Goal: Task Accomplishment & Management: Manage account settings

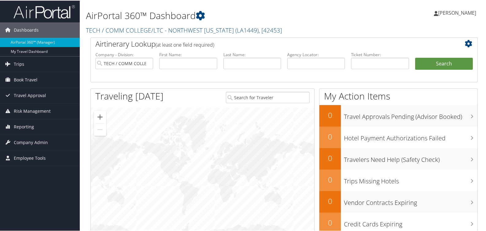
click at [464, 12] on span "[PERSON_NAME]" at bounding box center [457, 12] width 38 height 7
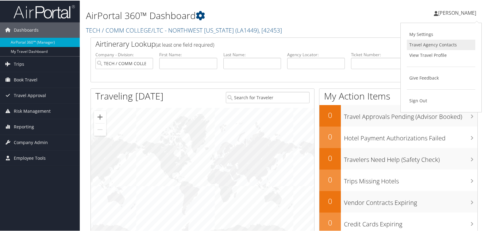
click at [423, 42] on link "Travel Agency Contacts" at bounding box center [441, 44] width 68 height 10
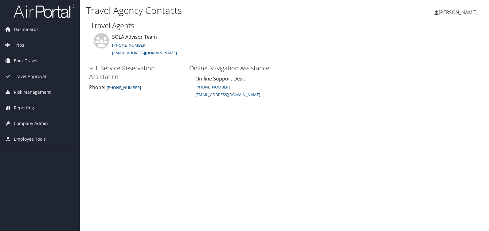
click at [456, 13] on span "[PERSON_NAME]" at bounding box center [457, 12] width 38 height 7
click at [430, 32] on link "My Settings" at bounding box center [442, 34] width 68 height 10
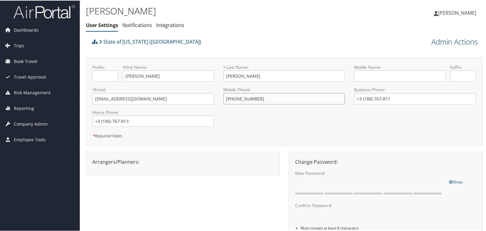
type input "+1 (318) 408-1461"
click at [396, 99] on input "+3 (186) 767-811" at bounding box center [415, 97] width 122 height 11
type input "+1 (318) 408-1461"
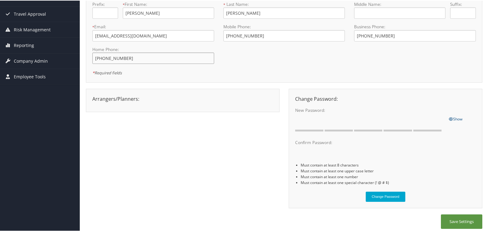
scroll to position [66, 0]
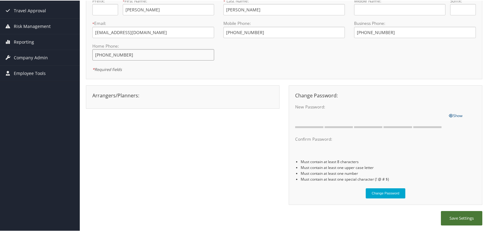
type input "+1 (318) 408-1461"
click at [458, 216] on button "Save Settings" at bounding box center [461, 217] width 41 height 14
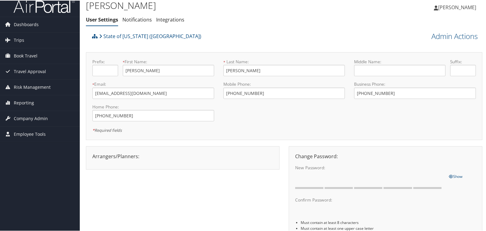
scroll to position [0, 0]
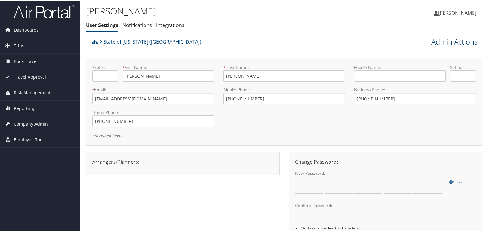
click at [449, 42] on link "Admin Actions" at bounding box center [455, 41] width 46 height 10
click at [418, 64] on link "Change User's Account/Department" at bounding box center [436, 66] width 81 height 16
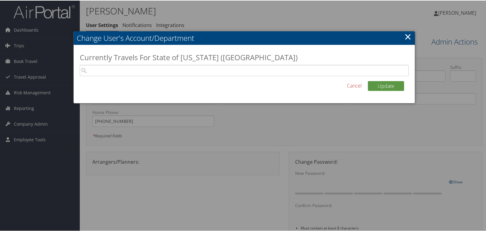
click at [408, 34] on link "×" at bounding box center [408, 36] width 7 height 12
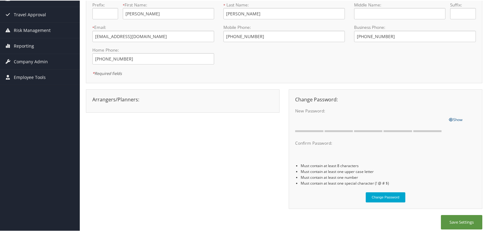
scroll to position [66, 0]
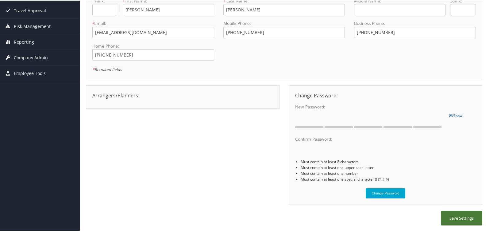
click at [453, 215] on button "Save Settings" at bounding box center [461, 217] width 41 height 14
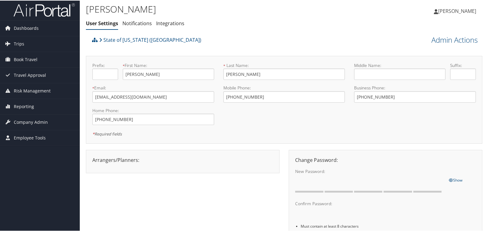
scroll to position [0, 0]
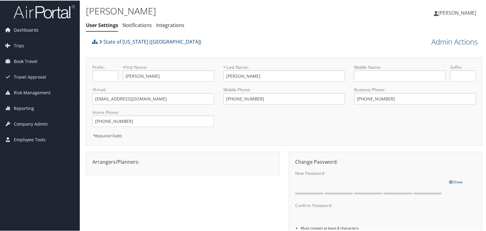
click at [112, 41] on link "State of [US_STATE] ([GEOGRAPHIC_DATA])" at bounding box center [150, 41] width 102 height 12
click at [141, 24] on link "Notifications" at bounding box center [136, 24] width 29 height 7
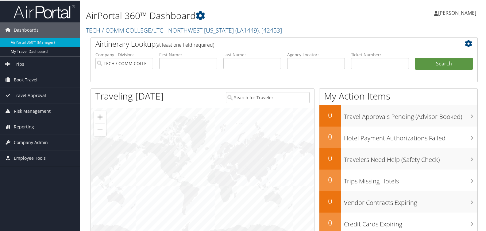
click at [33, 93] on span "Travel Approval" at bounding box center [30, 94] width 32 height 15
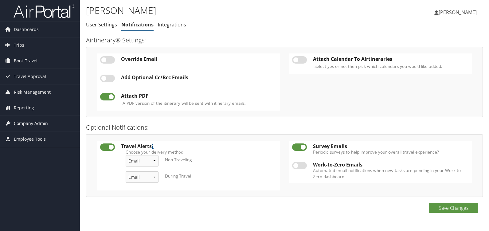
click at [28, 122] on span "Company Admin" at bounding box center [31, 123] width 34 height 15
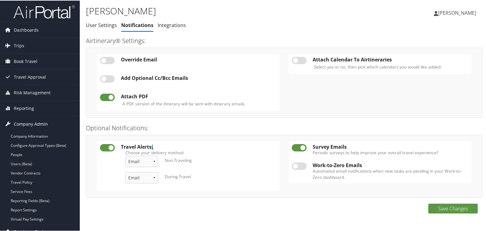
scroll to position [8, 0]
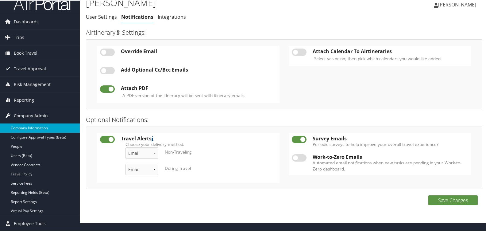
click at [29, 126] on link "Company Information" at bounding box center [40, 127] width 80 height 9
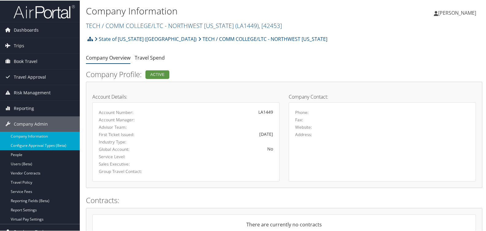
click at [43, 142] on link "Configure Approval Types (Beta)" at bounding box center [40, 144] width 80 height 9
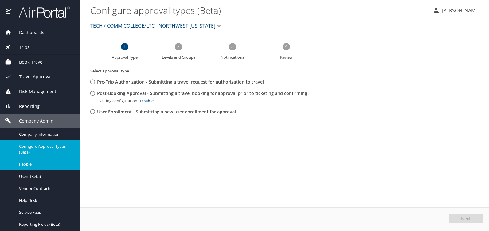
click at [19, 165] on div "People" at bounding box center [40, 164] width 71 height 7
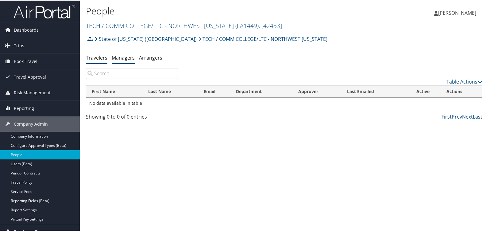
click at [122, 58] on link "Managers" at bounding box center [123, 57] width 23 height 7
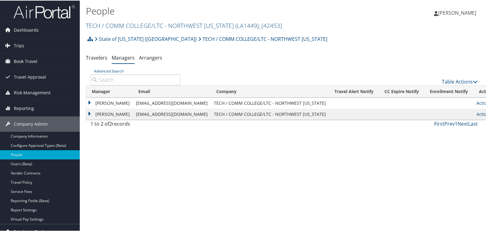
click at [486, 115] on icon at bounding box center [494, 113] width 4 height 4
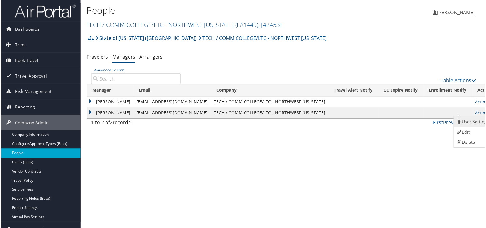
click at [474, 122] on link "User Settings" at bounding box center [475, 122] width 38 height 10
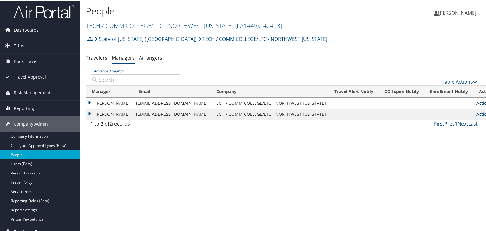
click at [486, 103] on icon at bounding box center [494, 102] width 4 height 4
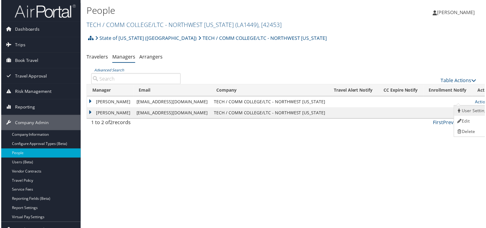
click at [470, 110] on link "User Settings" at bounding box center [475, 111] width 38 height 10
